Goal: Task Accomplishment & Management: Complete application form

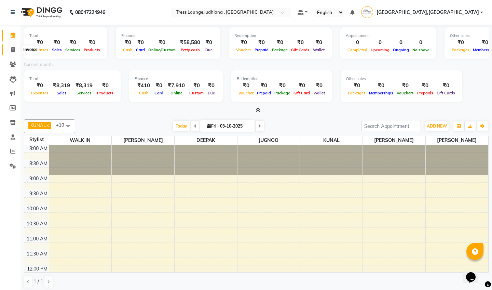
click at [12, 49] on icon at bounding box center [13, 49] width 4 height 5
select select "service"
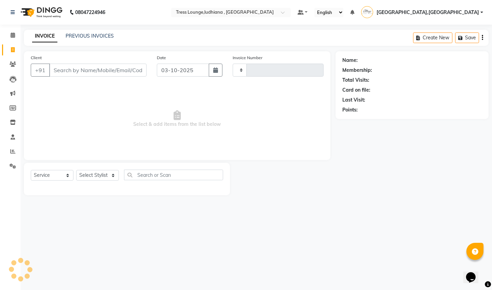
type input "0596"
select select "6306"
click at [91, 38] on link "PREVIOUS INVOICES" at bounding box center [90, 36] width 48 height 6
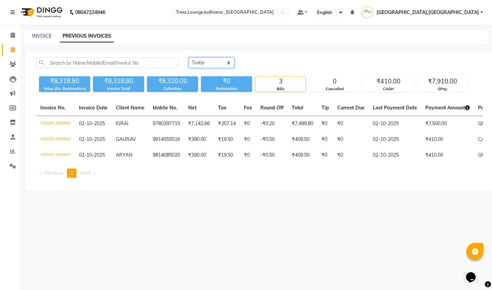
select select "range"
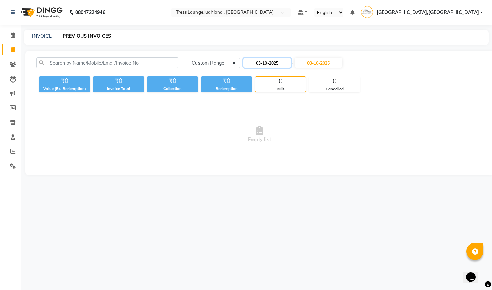
click at [277, 60] on input "03-10-2025" at bounding box center [267, 63] width 48 height 10
select select "10"
select select "2025"
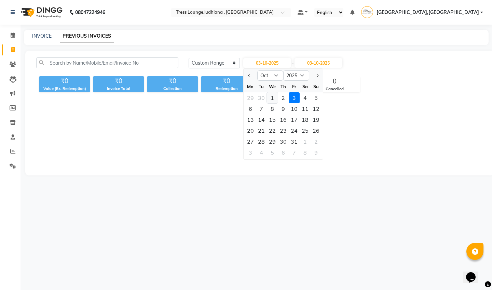
click at [271, 97] on div "1" at bounding box center [272, 97] width 11 height 11
type input "01-10-2025"
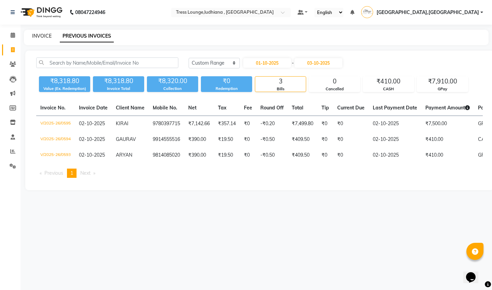
click at [42, 33] on link "INVOICE" at bounding box center [41, 36] width 19 height 6
select select "service"
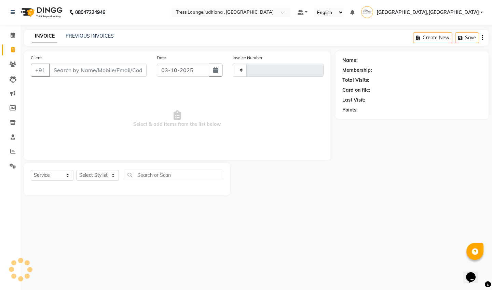
type input "0596"
select select "6306"
click at [103, 37] on link "PREVIOUS INVOICES" at bounding box center [90, 36] width 48 height 6
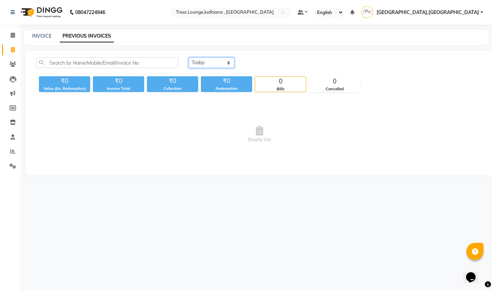
select select "range"
click at [277, 64] on input "03-10-2025" at bounding box center [267, 63] width 48 height 10
select select "10"
select select "2025"
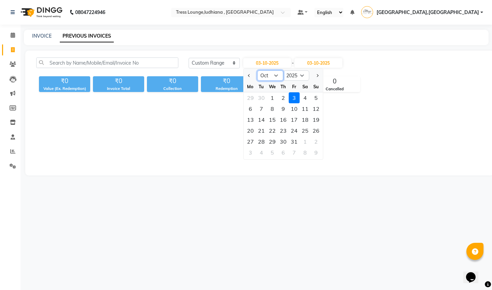
select select "9"
click at [250, 98] on div "1" at bounding box center [250, 97] width 11 height 11
type input "01-09-2025"
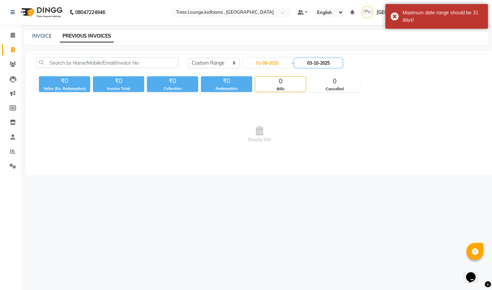
click at [324, 61] on input "03-10-2025" at bounding box center [318, 63] width 48 height 10
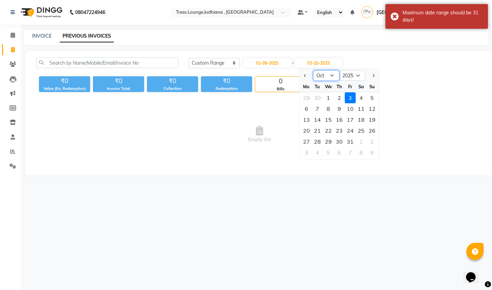
select select "9"
click at [318, 141] on div "30" at bounding box center [317, 141] width 11 height 11
type input "[DATE]"
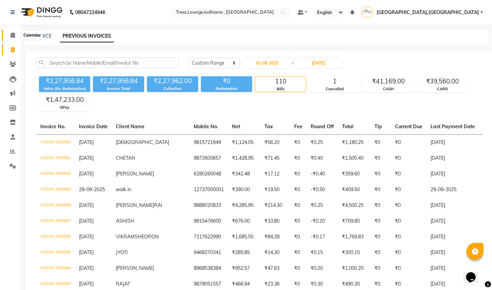
click at [13, 36] on icon at bounding box center [13, 34] width 4 height 5
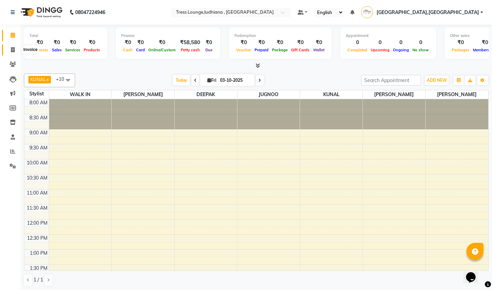
click at [14, 48] on icon at bounding box center [13, 49] width 4 height 5
select select "6306"
select select "service"
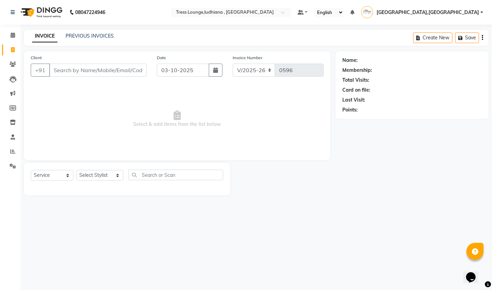
click at [107, 71] on input "Client" at bounding box center [97, 70] width 97 height 13
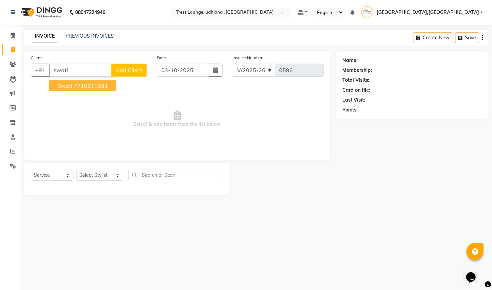
click at [94, 87] on ngb-highlight "7710611031" at bounding box center [91, 85] width 34 height 7
type input "7710611031"
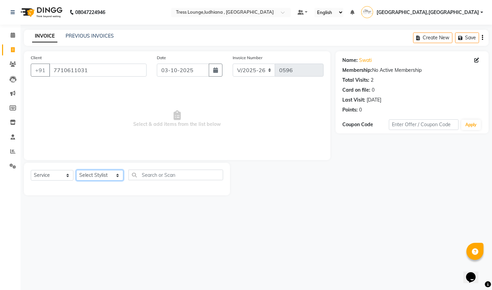
select select "82990"
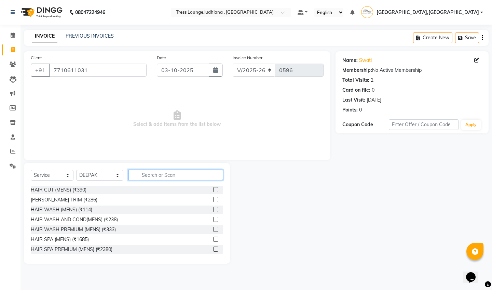
click at [159, 175] on input "text" at bounding box center [175, 174] width 95 height 11
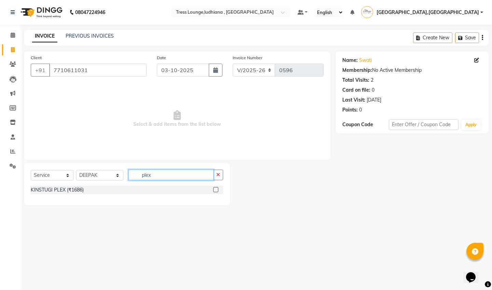
type input "[PERSON_NAME]"
drag, startPoint x: 159, startPoint y: 175, endPoint x: 216, endPoint y: 191, distance: 59.1
click at [216, 191] on label at bounding box center [215, 189] width 5 height 5
click at [216, 191] on input "checkbox" at bounding box center [215, 189] width 4 height 4
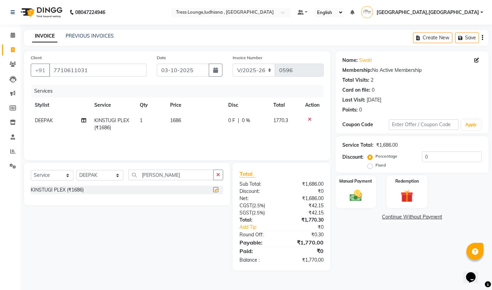
checkbox input "false"
select select "61889"
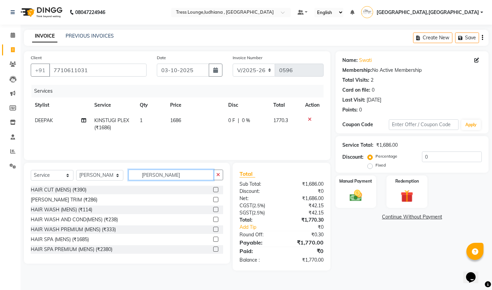
click at [170, 175] on input "[PERSON_NAME]" at bounding box center [170, 174] width 85 height 11
type input "A"
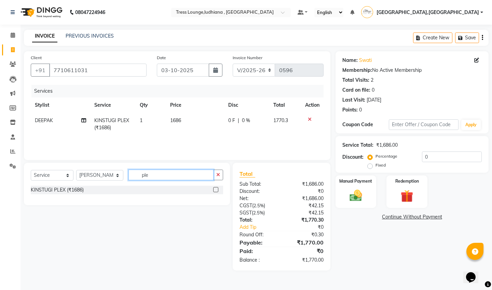
type input "ple"
click at [215, 190] on label at bounding box center [215, 189] width 5 height 5
click at [215, 190] on input "checkbox" at bounding box center [215, 189] width 4 height 4
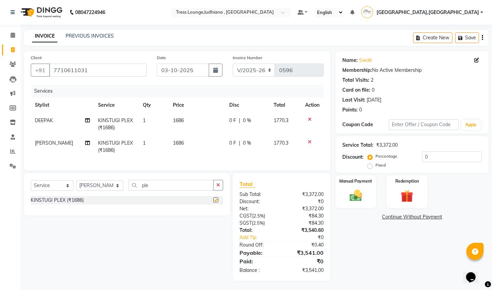
checkbox input "false"
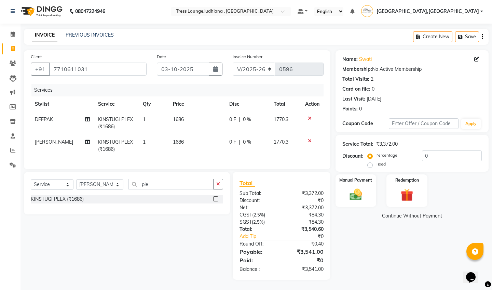
scroll to position [1, 0]
click at [375, 165] on label "Fixed" at bounding box center [380, 164] width 10 height 6
click at [369, 165] on input "Fixed" at bounding box center [371, 164] width 5 height 5
radio input "true"
click at [434, 157] on input "0" at bounding box center [452, 155] width 60 height 11
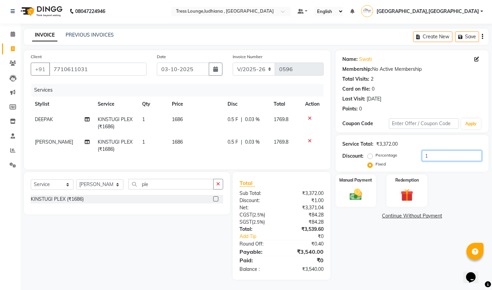
type input "1"
click at [358, 191] on img at bounding box center [355, 194] width 21 height 15
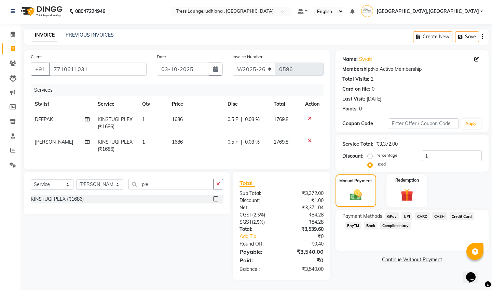
click at [423, 214] on span "CARD" at bounding box center [422, 216] width 15 height 8
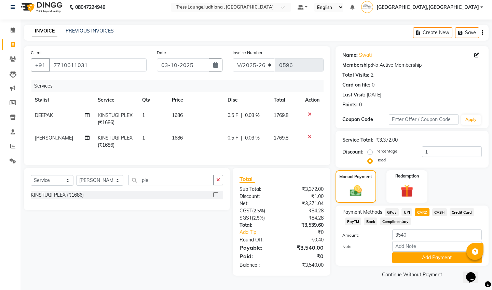
scroll to position [5, 0]
click at [420, 257] on button "Add Payment" at bounding box center [436, 257] width 89 height 11
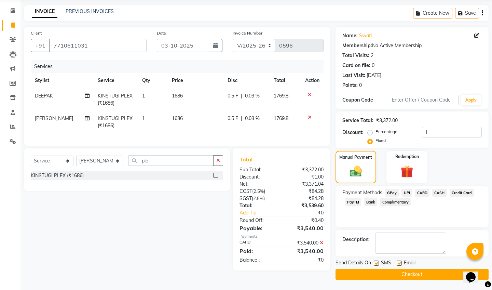
scroll to position [25, 0]
click at [399, 260] on label at bounding box center [398, 262] width 5 height 5
click at [399, 260] on input "checkbox" at bounding box center [398, 263] width 4 height 4
checkbox input "false"
click at [411, 260] on button "Checkout" at bounding box center [411, 274] width 153 height 11
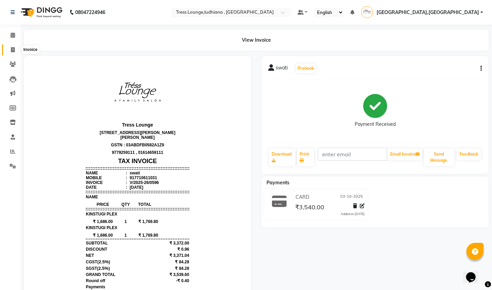
click at [13, 50] on icon at bounding box center [13, 49] width 4 height 5
select select "service"
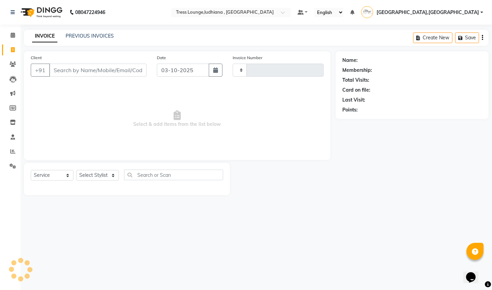
type input "0597"
select select "6306"
click at [97, 35] on link "PREVIOUS INVOICES" at bounding box center [90, 36] width 48 height 6
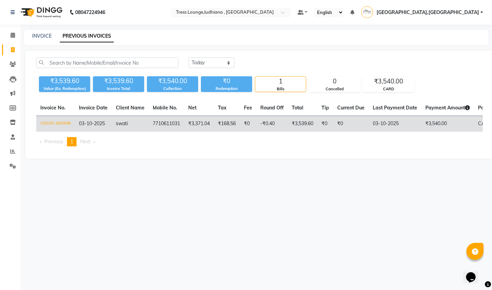
click at [204, 118] on td "₹3,371.04" at bounding box center [199, 124] width 30 height 16
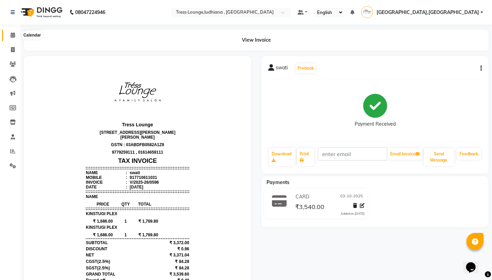
click at [13, 34] on icon at bounding box center [13, 34] width 4 height 5
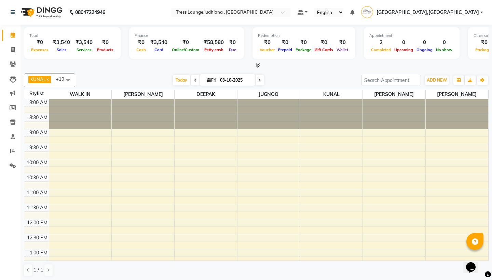
click at [258, 64] on icon at bounding box center [257, 65] width 4 height 5
